Goal: Navigation & Orientation: Understand site structure

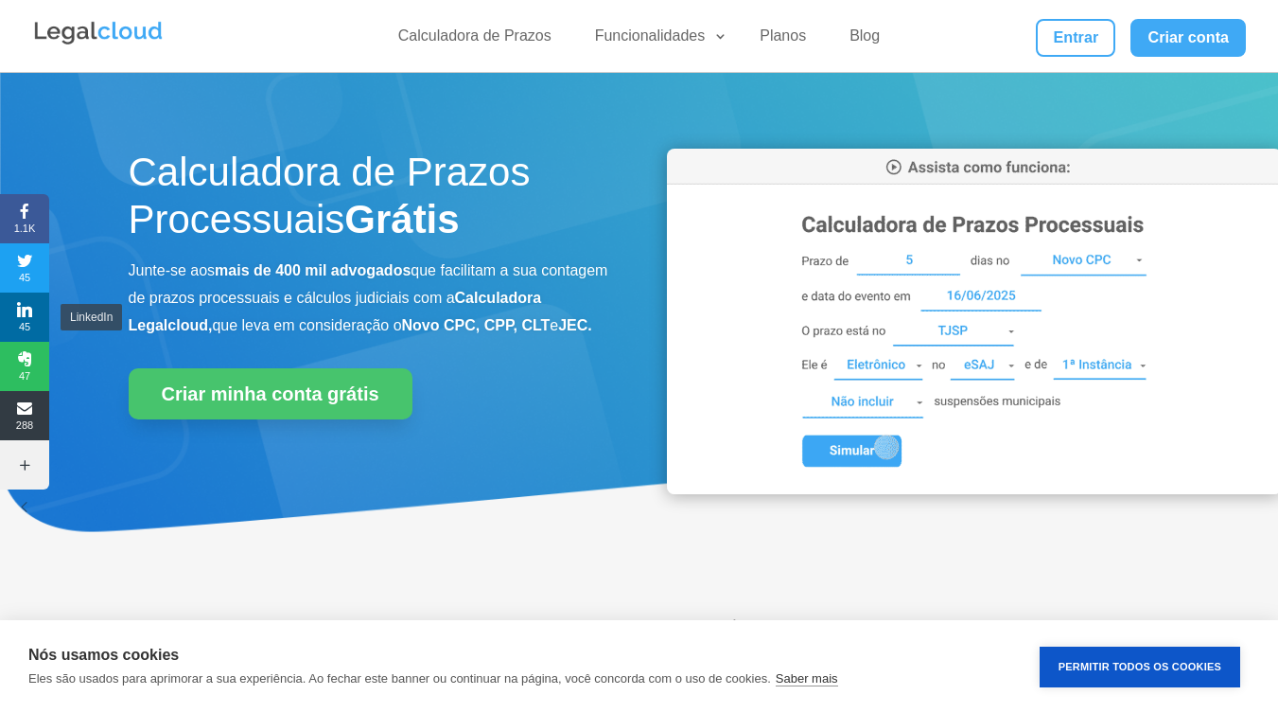
click at [28, 304] on icon at bounding box center [24, 309] width 49 height 15
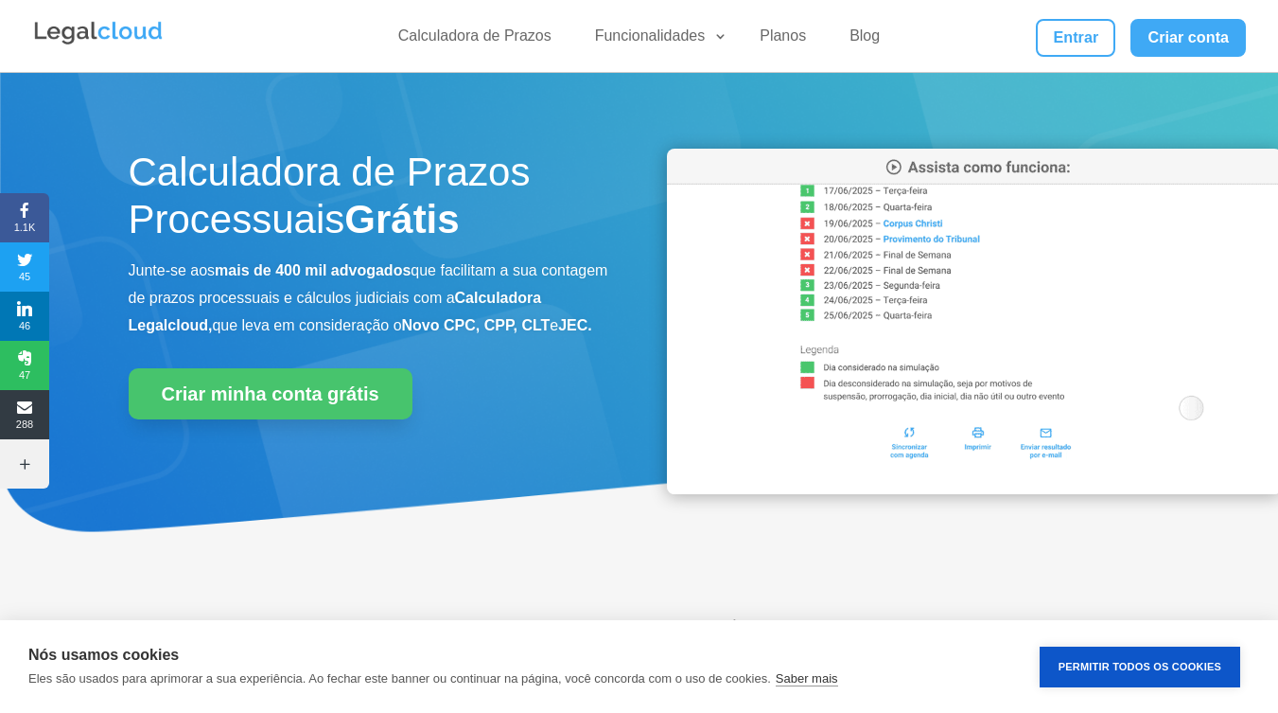
click at [54, 32] on img at bounding box center [98, 33] width 132 height 28
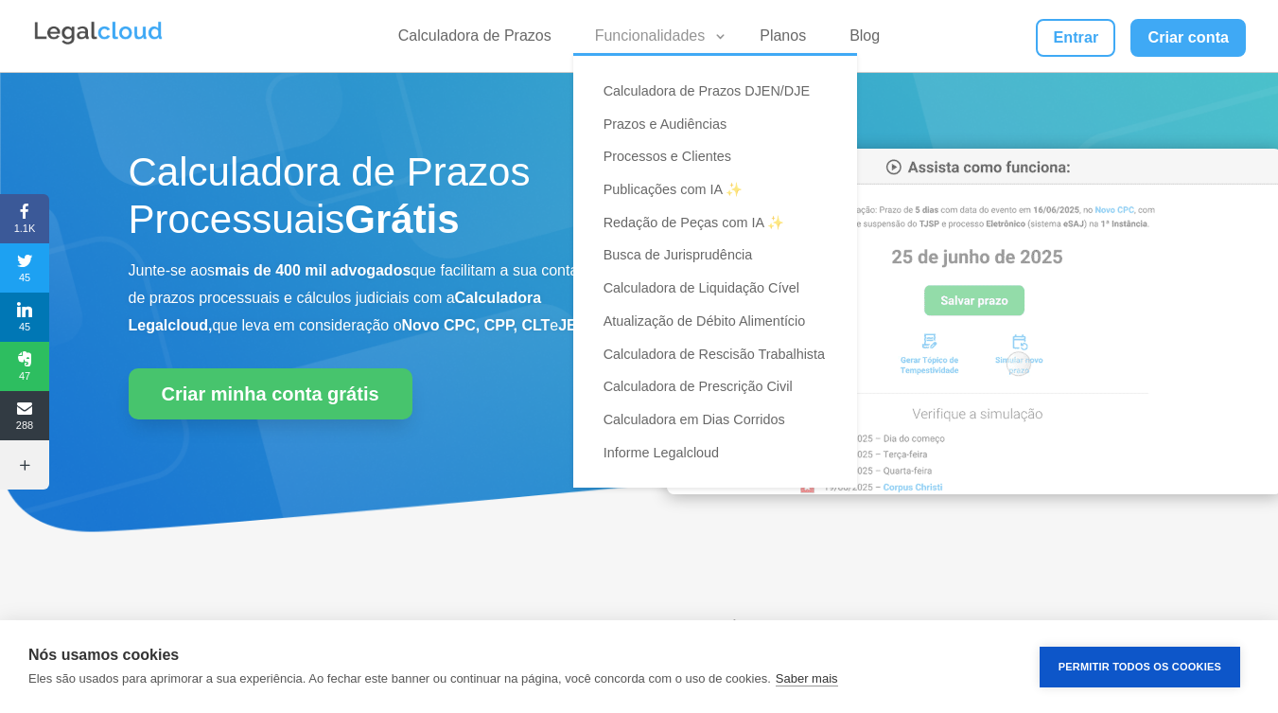
click at [601, 32] on link "Funcionalidades" at bounding box center [656, 39] width 145 height 27
